Goal: Information Seeking & Learning: Learn about a topic

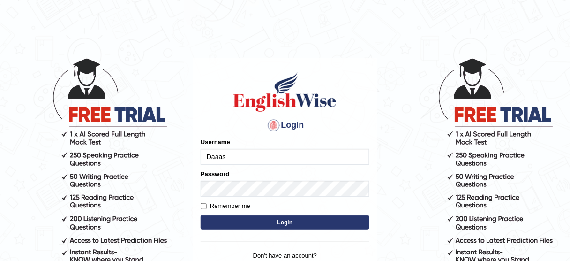
drag, startPoint x: 0, startPoint y: 0, endPoint x: 311, endPoint y: 152, distance: 346.0
click at [311, 152] on input "Daaas" at bounding box center [285, 157] width 169 height 16
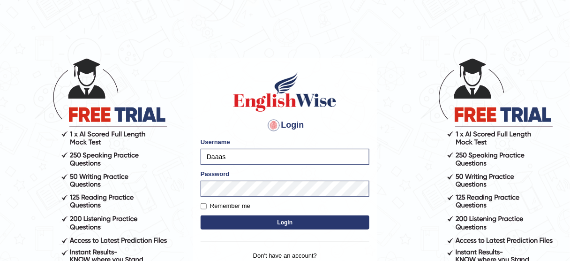
type input "KaurRavinder"
click at [313, 225] on button "Login" at bounding box center [285, 222] width 169 height 14
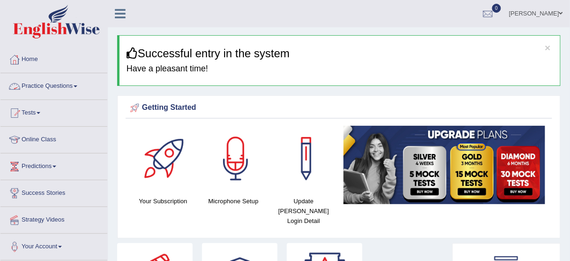
click at [64, 82] on link "Practice Questions" at bounding box center [53, 84] width 107 height 23
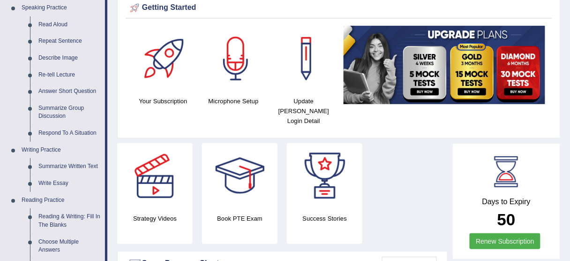
scroll to position [102, 0]
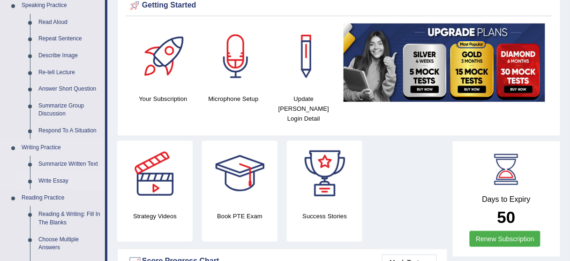
click at [58, 177] on link "Write Essay" at bounding box center [69, 181] width 71 height 17
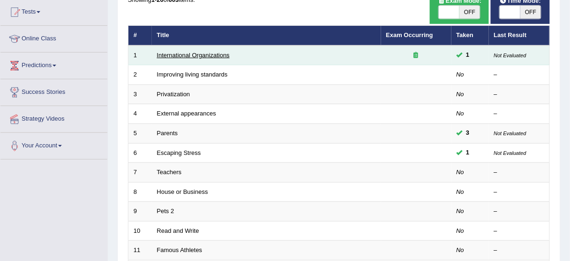
click at [196, 54] on link "International Organizations" at bounding box center [193, 55] width 73 height 7
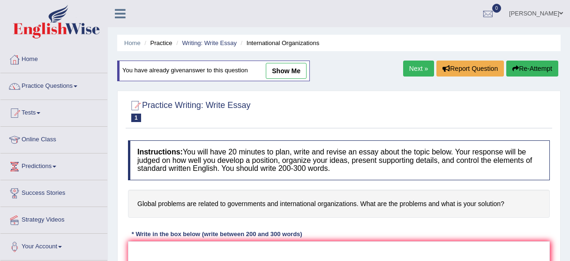
click at [273, 63] on link "show me" at bounding box center [286, 71] width 41 height 16
type textarea "The increasing influence of global problems on our lives has ignited numerous d…"
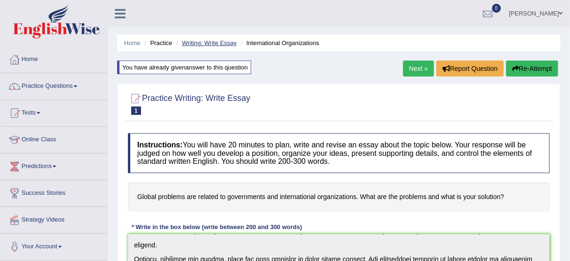
click at [213, 42] on li "Writing: Write Essay" at bounding box center [205, 42] width 63 height 9
click at [213, 42] on link "Writing: Write Essay" at bounding box center [209, 42] width 55 height 7
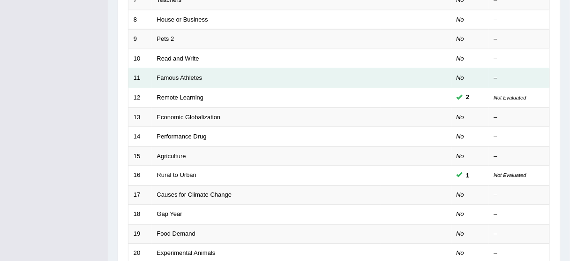
scroll to position [273, 0]
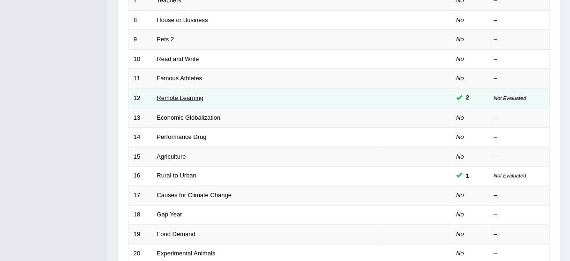
click at [192, 96] on link "Remote Learning" at bounding box center [180, 97] width 47 height 7
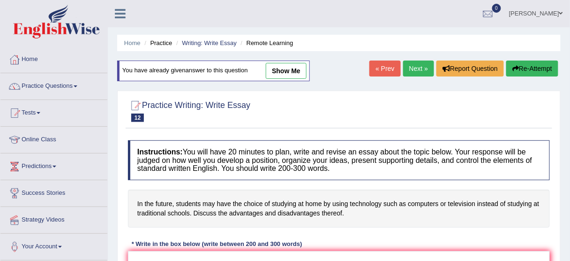
click at [289, 71] on link "show me" at bounding box center [286, 71] width 41 height 16
type textarea "The increasing influence of technology in learning on our lives has ignited num…"
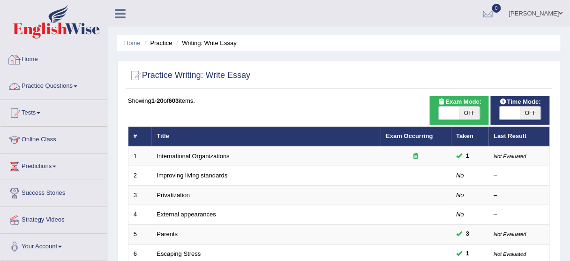
click at [67, 85] on link "Practice Questions" at bounding box center [53, 84] width 107 height 23
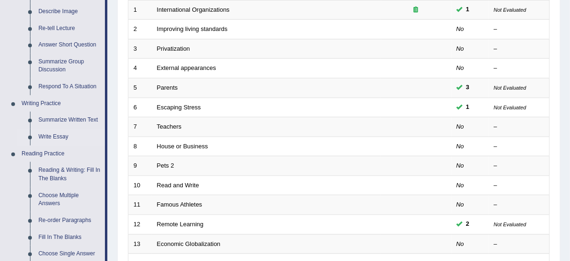
scroll to position [146, 0]
click at [67, 85] on link "Respond To A Situation" at bounding box center [69, 87] width 71 height 17
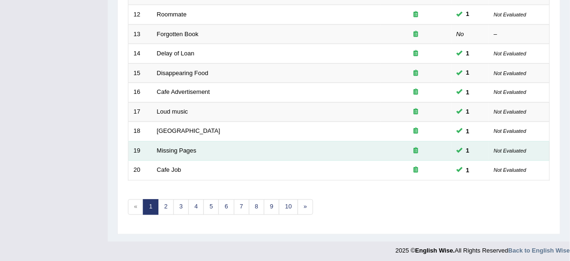
scroll to position [352, 0]
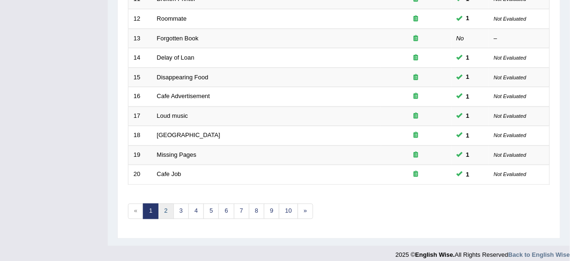
click at [163, 208] on link "2" at bounding box center [165, 211] width 15 height 15
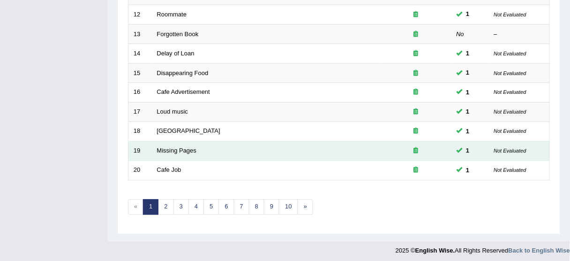
scroll to position [356, 0]
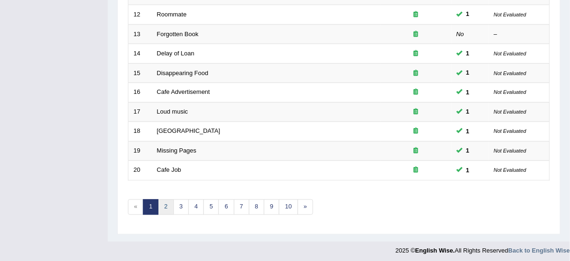
click at [161, 201] on link "2" at bounding box center [165, 206] width 15 height 15
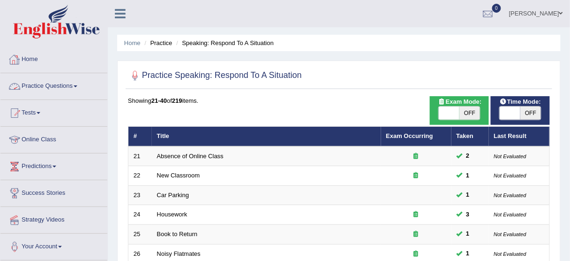
click at [74, 97] on li "Practice Questions Speaking Practice Read Aloud Repeat Sentence Describe Image …" at bounding box center [53, 86] width 107 height 27
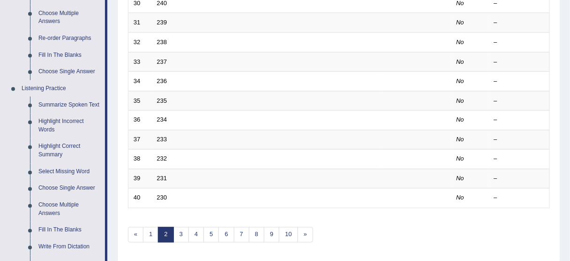
scroll to position [323, 0]
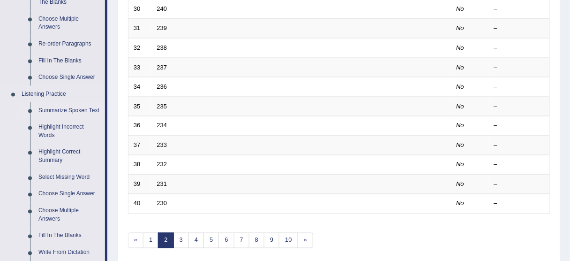
click at [73, 109] on link "Summarize Spoken Text" at bounding box center [69, 110] width 71 height 17
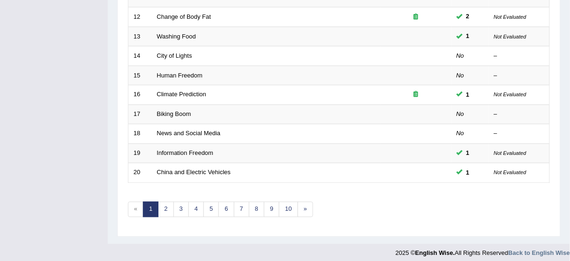
scroll to position [356, 0]
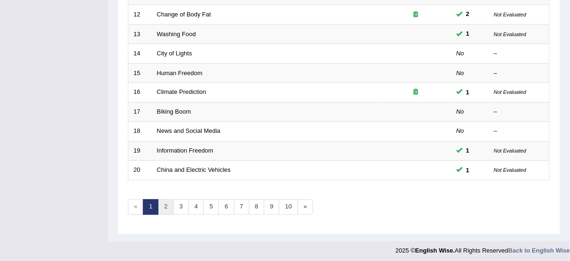
click at [160, 205] on link "2" at bounding box center [165, 206] width 15 height 15
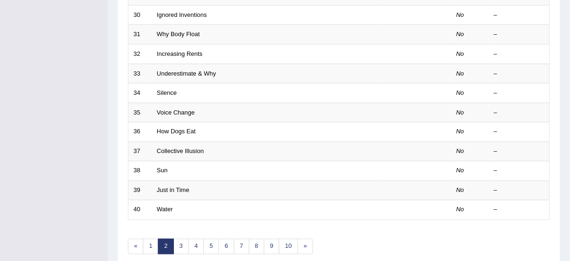
scroll to position [356, 0]
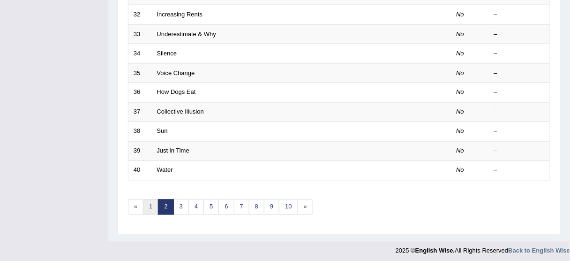
click at [152, 199] on link "1" at bounding box center [150, 206] width 15 height 15
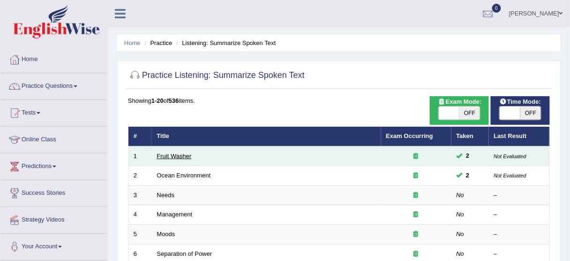
click at [181, 156] on link "Fruit Washer" at bounding box center [174, 155] width 35 height 7
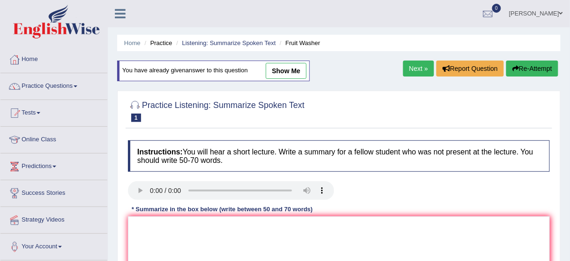
click at [288, 71] on link "show me" at bounding box center [286, 71] width 41 height 16
type textarea "The speaker provided a comprehensive overview of fruits and vegetables, highlig…"
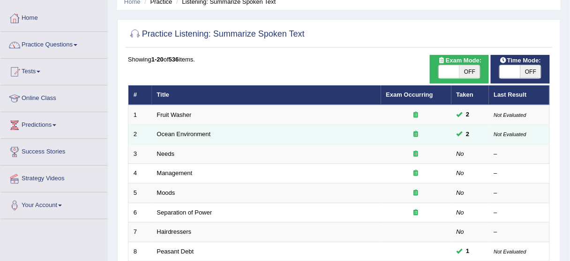
scroll to position [40, 0]
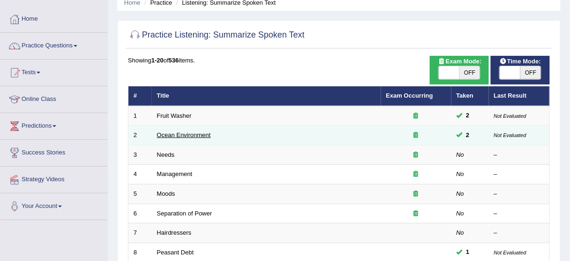
click at [197, 134] on link "Ocean Environment" at bounding box center [184, 134] width 54 height 7
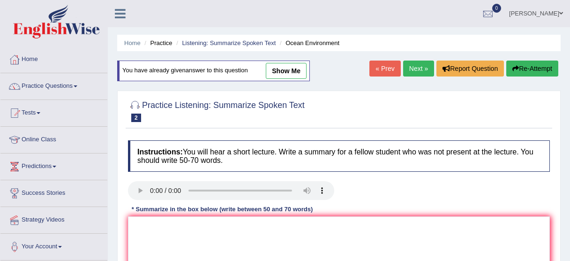
click at [283, 74] on link "show me" at bounding box center [286, 71] width 41 height 16
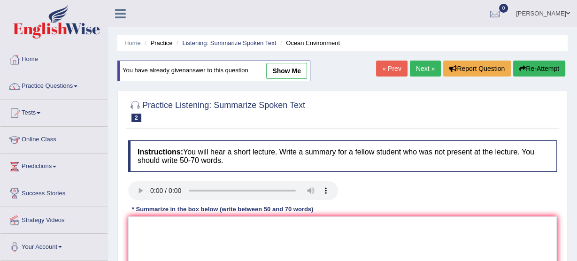
type textarea "The speaker provided a comprehensive overview of potential issues of ocean envi…"
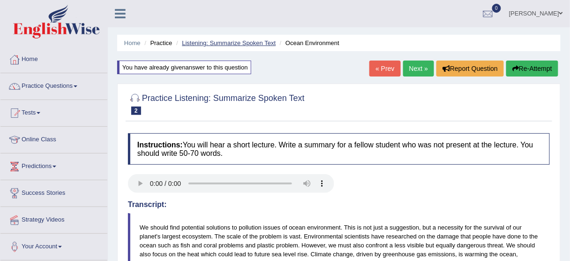
click at [224, 43] on link "Listening: Summarize Spoken Text" at bounding box center [229, 42] width 94 height 7
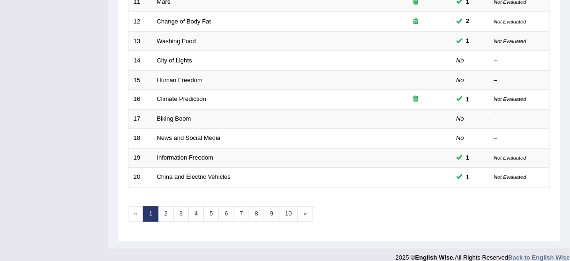
scroll to position [350, 0]
click at [168, 205] on link "2" at bounding box center [165, 212] width 15 height 15
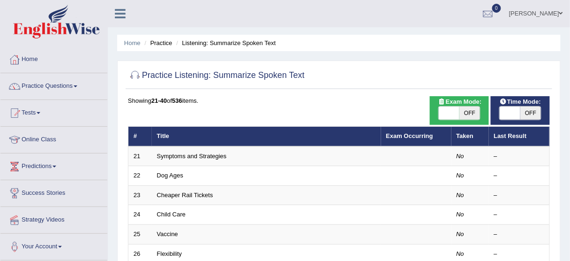
click at [470, 109] on span "OFF" at bounding box center [470, 112] width 21 height 13
checkbox input "true"
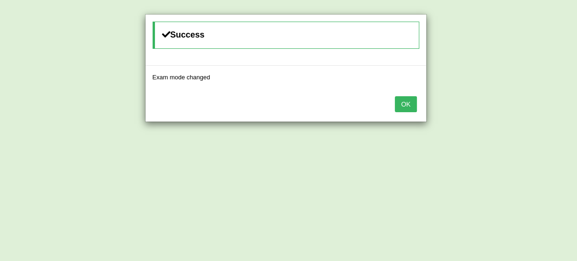
click at [411, 102] on button "OK" at bounding box center [406, 104] width 22 height 16
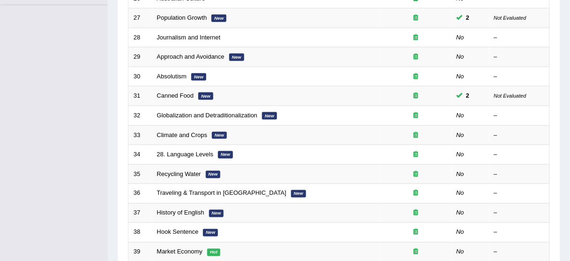
scroll to position [228, 0]
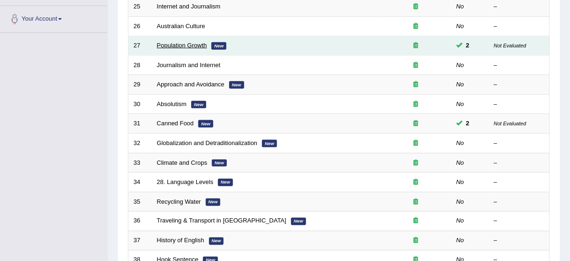
click at [184, 45] on link "Population Growth" at bounding box center [182, 45] width 50 height 7
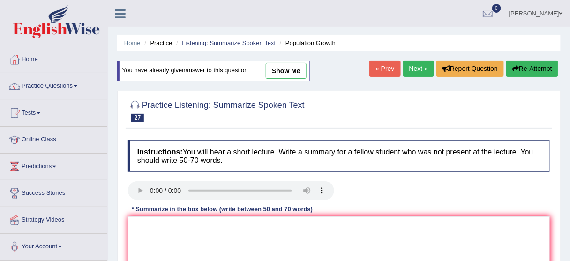
click at [291, 68] on link "show me" at bounding box center [286, 71] width 41 height 16
type textarea "The speaker provided a comprehensive overview of population matter in worldwide…"
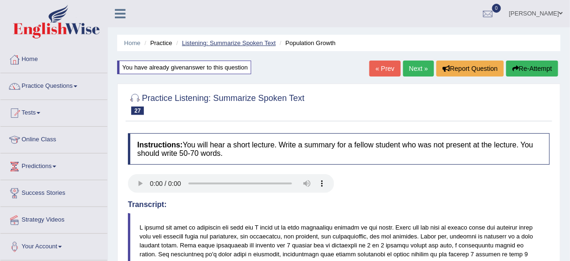
click at [253, 44] on link "Listening: Summarize Spoken Text" at bounding box center [229, 42] width 94 height 7
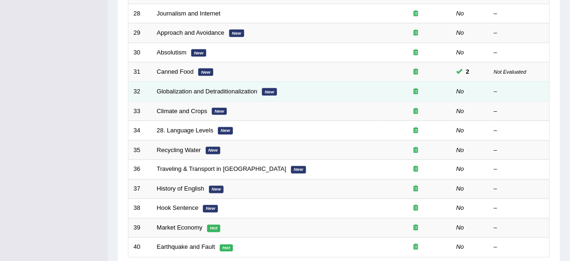
scroll to position [280, 0]
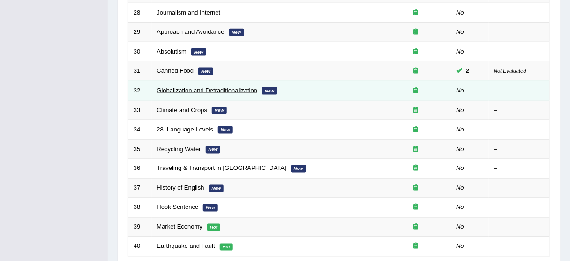
click at [214, 89] on link "Globalization and Detraditionalization" at bounding box center [207, 90] width 101 height 7
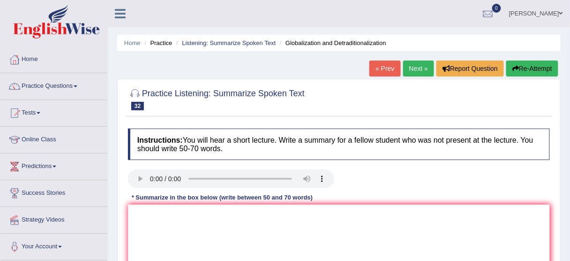
click at [379, 67] on link "« Prev" at bounding box center [385, 69] width 31 height 16
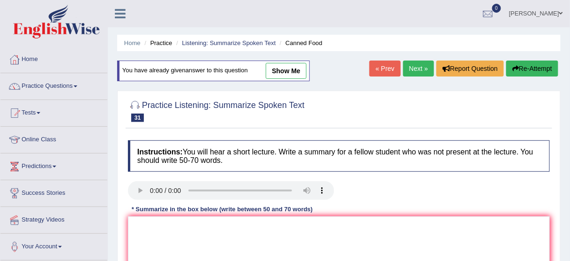
click at [293, 69] on link "show me" at bounding box center [286, 71] width 41 height 16
type textarea "The speaker provided a comprehensive overview of canned food. To begin with, th…"
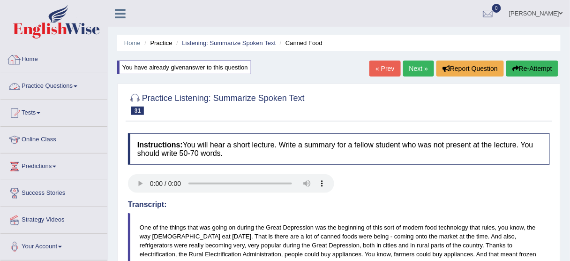
click at [56, 84] on link "Practice Questions" at bounding box center [53, 84] width 107 height 23
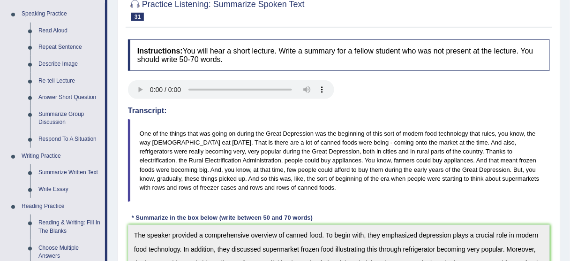
scroll to position [97, 0]
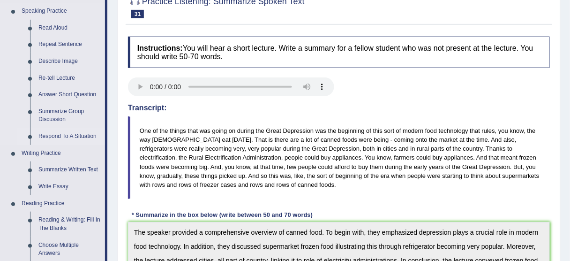
click at [85, 135] on link "Respond To A Situation" at bounding box center [69, 136] width 71 height 17
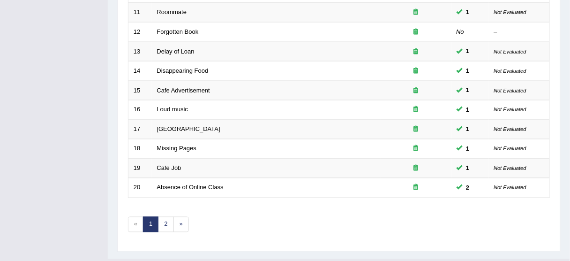
scroll to position [340, 0]
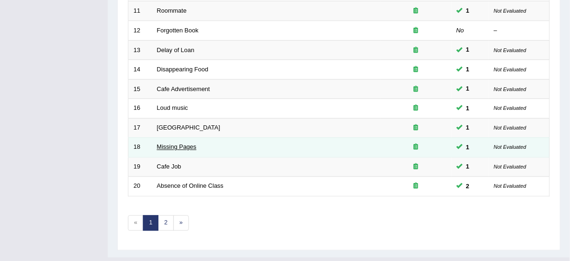
click at [184, 145] on link "Missing Pages" at bounding box center [177, 147] width 40 height 7
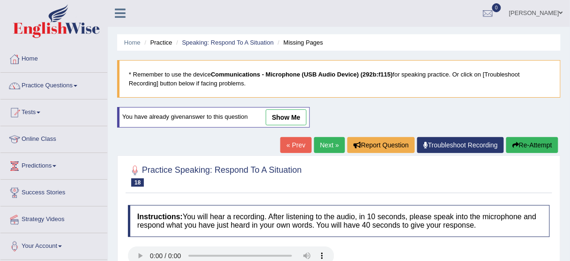
click at [286, 118] on link "show me" at bounding box center [286, 117] width 41 height 16
click at [286, 137] on link "« Prev" at bounding box center [296, 145] width 31 height 16
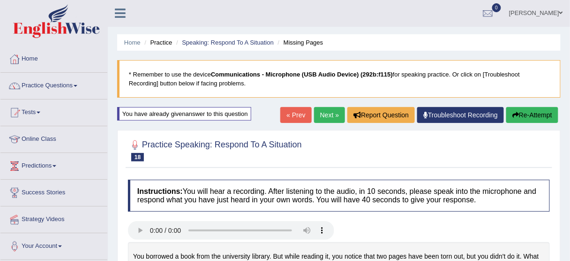
scroll to position [144, 0]
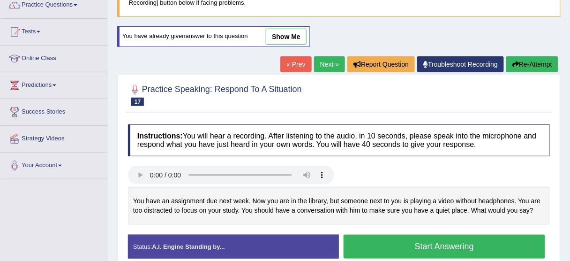
click at [287, 39] on link "show me" at bounding box center [286, 37] width 41 height 16
click at [327, 80] on div at bounding box center [339, 94] width 422 height 29
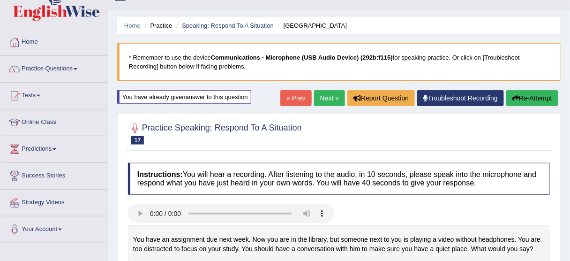
scroll to position [4, 0]
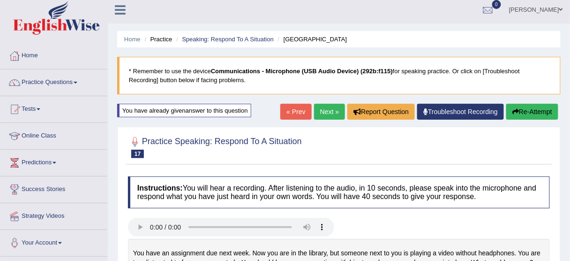
click at [327, 105] on link "Next »" at bounding box center [329, 112] width 31 height 16
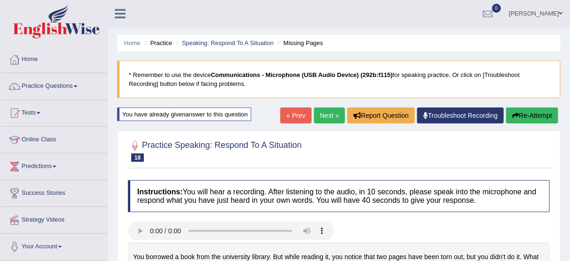
click at [333, 113] on link "Next »" at bounding box center [329, 115] width 31 height 16
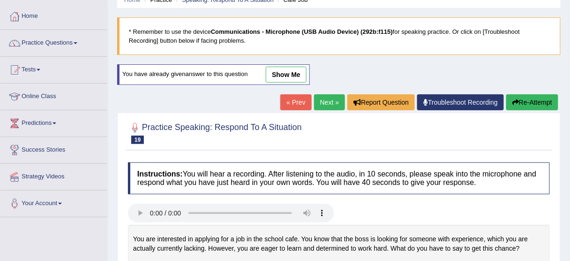
scroll to position [43, 0]
click at [293, 67] on link "show me" at bounding box center [286, 75] width 41 height 16
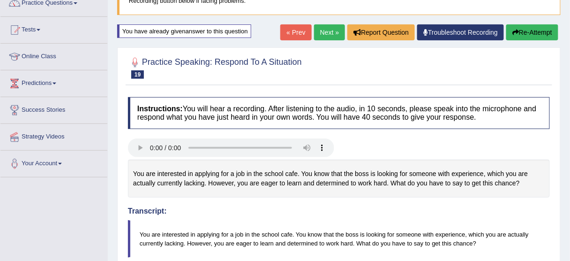
scroll to position [83, 0]
click at [319, 30] on link "Next »" at bounding box center [329, 33] width 31 height 16
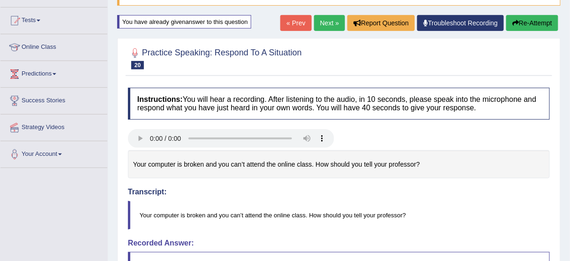
scroll to position [92, 0]
click at [331, 23] on link "Next »" at bounding box center [329, 23] width 31 height 16
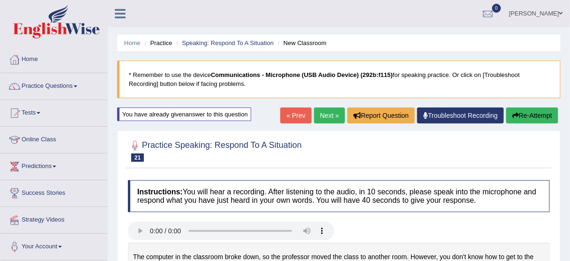
click at [330, 113] on link "Next »" at bounding box center [329, 115] width 31 height 16
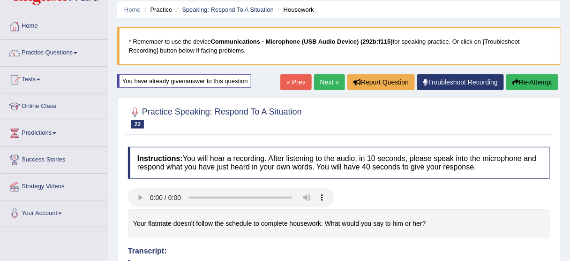
scroll to position [33, 0]
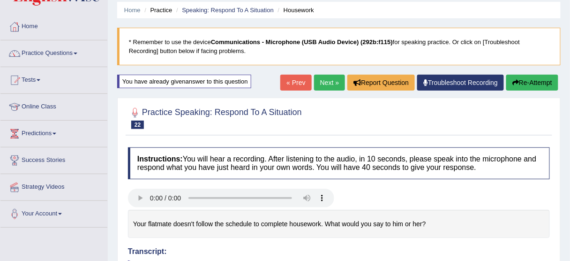
click at [523, 89] on button "Re-Attempt" at bounding box center [533, 83] width 52 height 16
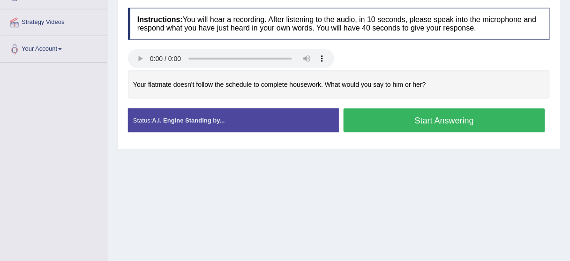
click at [434, 123] on button "Start Answering" at bounding box center [445, 120] width 202 height 24
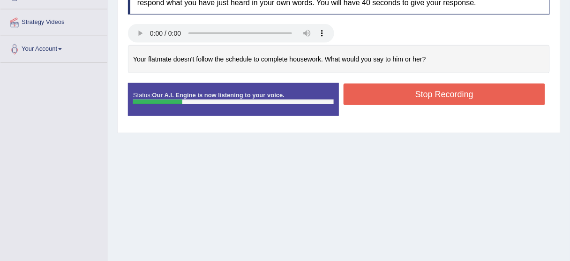
click at [425, 87] on button "Stop Recording" at bounding box center [445, 94] width 202 height 22
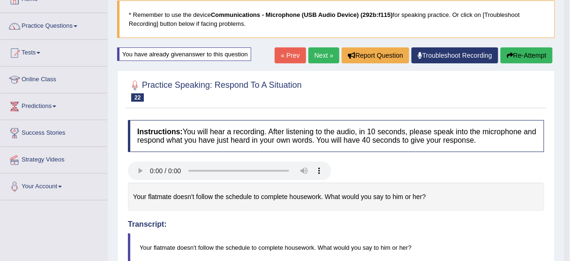
scroll to position [50, 0]
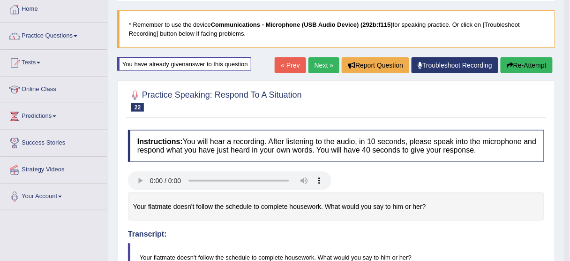
click at [321, 66] on link "Next »" at bounding box center [324, 65] width 31 height 16
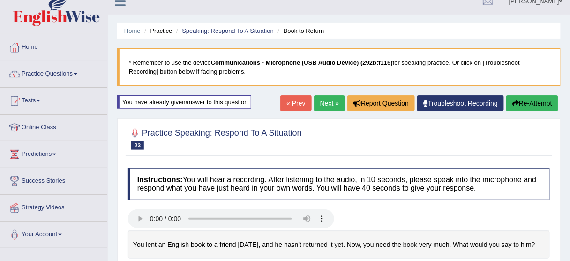
scroll to position [8, 0]
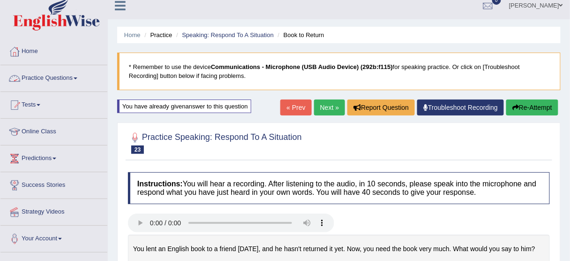
click at [67, 80] on link "Practice Questions" at bounding box center [53, 76] width 107 height 23
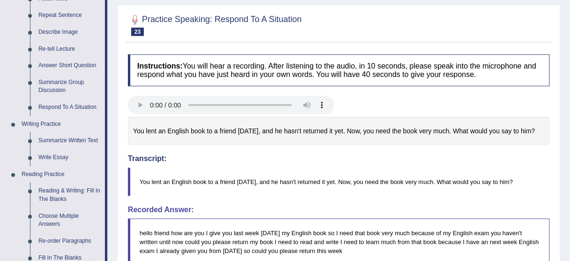
scroll to position [126, 0]
click at [67, 80] on link "Summarize Group Discussion" at bounding box center [69, 86] width 71 height 25
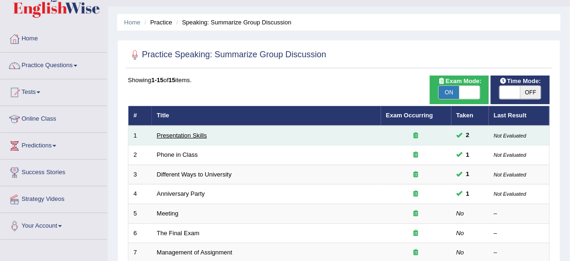
click at [174, 132] on link "Presentation Skills" at bounding box center [182, 135] width 50 height 7
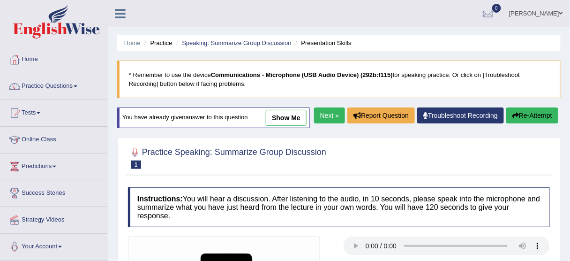
click at [282, 111] on link "show me" at bounding box center [286, 118] width 41 height 16
click at [282, 121] on div "Home Practice Speaking: Summarize Group Discussion Presentation Skills * Rememb…" at bounding box center [339, 239] width 463 height 478
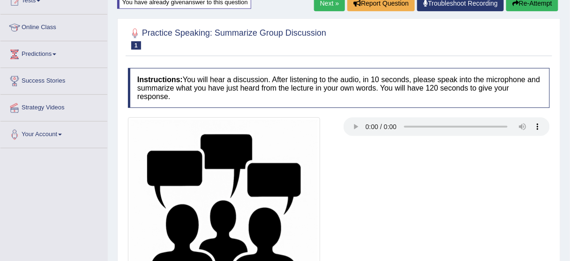
scroll to position [84, 0]
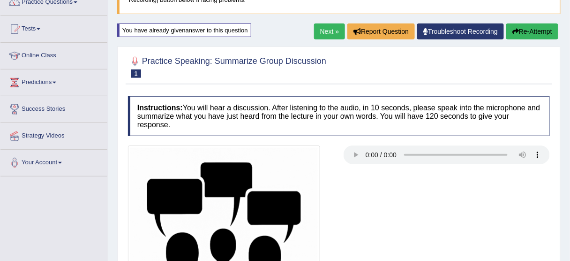
click at [331, 25] on link "Next »" at bounding box center [329, 31] width 31 height 16
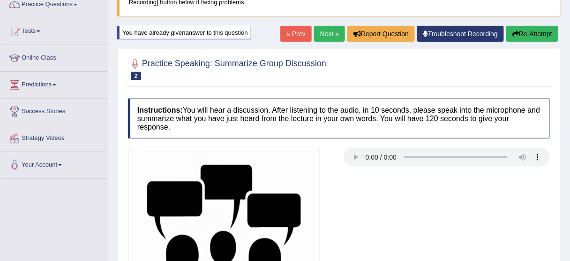
scroll to position [25, 0]
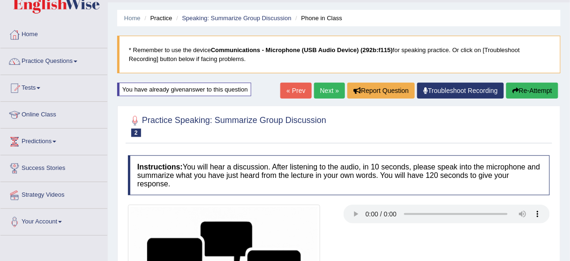
click at [325, 89] on link "Next »" at bounding box center [329, 91] width 31 height 16
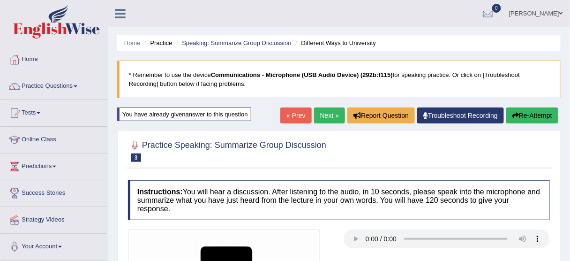
click at [325, 109] on link "Next »" at bounding box center [329, 115] width 31 height 16
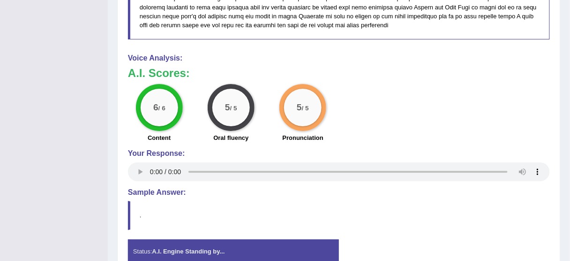
scroll to position [753, 0]
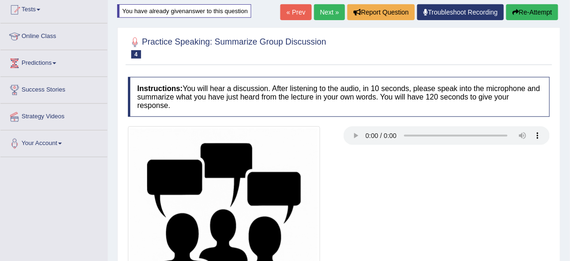
scroll to position [103, 0]
